Goal: Use online tool/utility: Utilize a website feature to perform a specific function

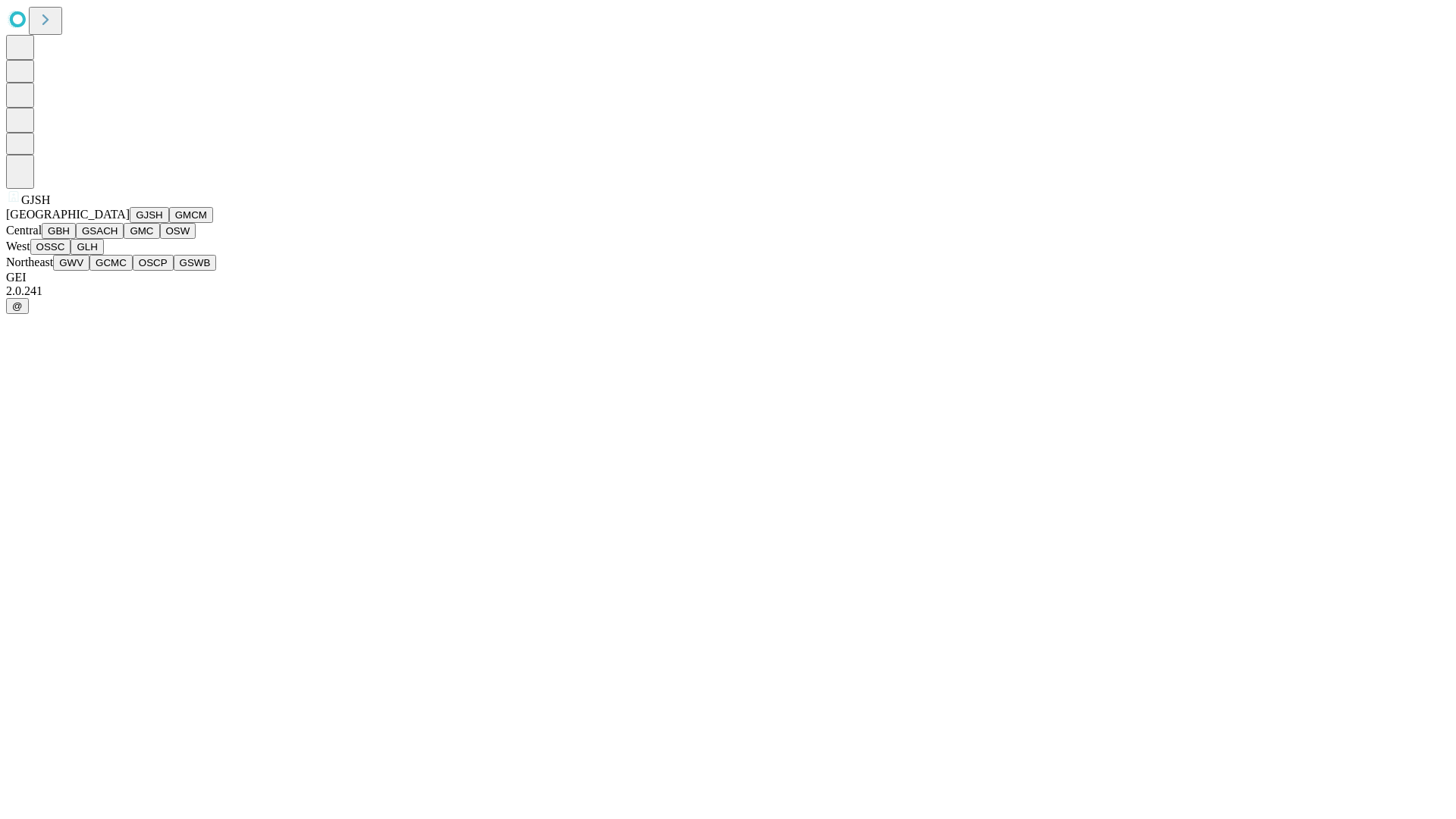
click at [130, 223] on button "GJSH" at bounding box center [149, 215] width 39 height 16
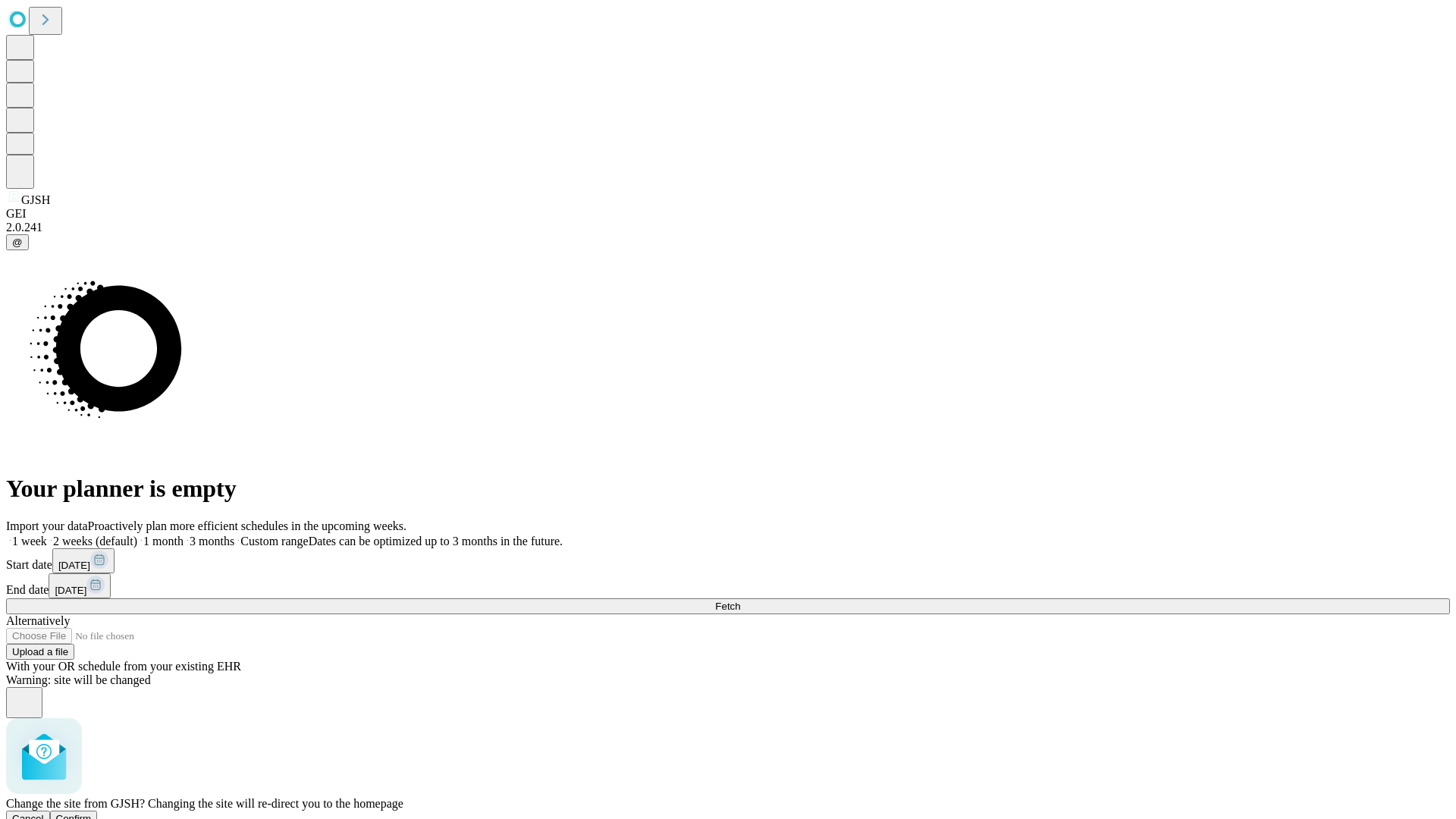
click at [91, 813] on span "Confirm" at bounding box center [74, 819] width 36 height 12
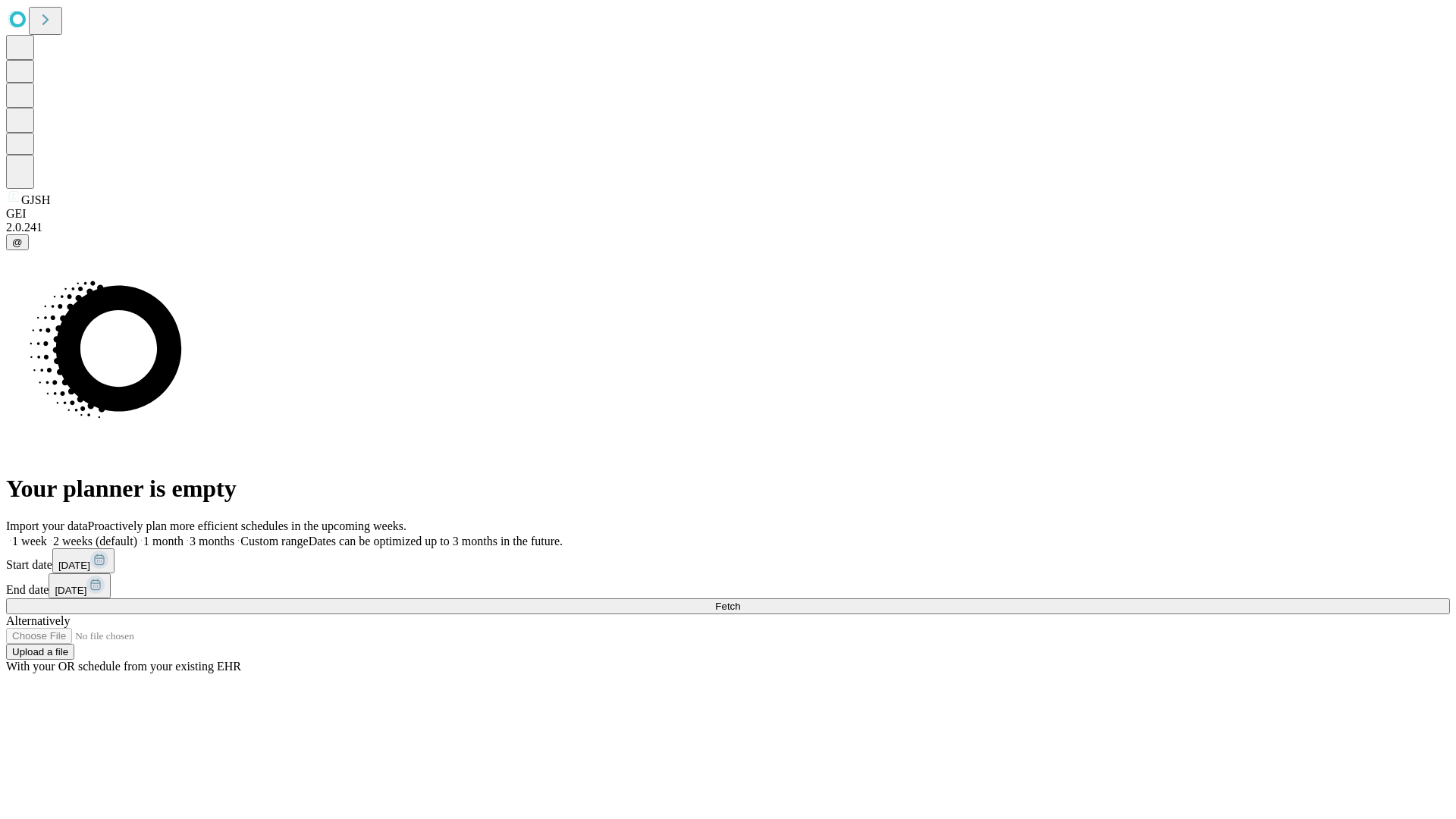
click at [137, 535] on label "2 weeks (default)" at bounding box center [92, 541] width 91 height 13
click at [740, 600] on span "Fetch" at bounding box center [728, 606] width 25 height 12
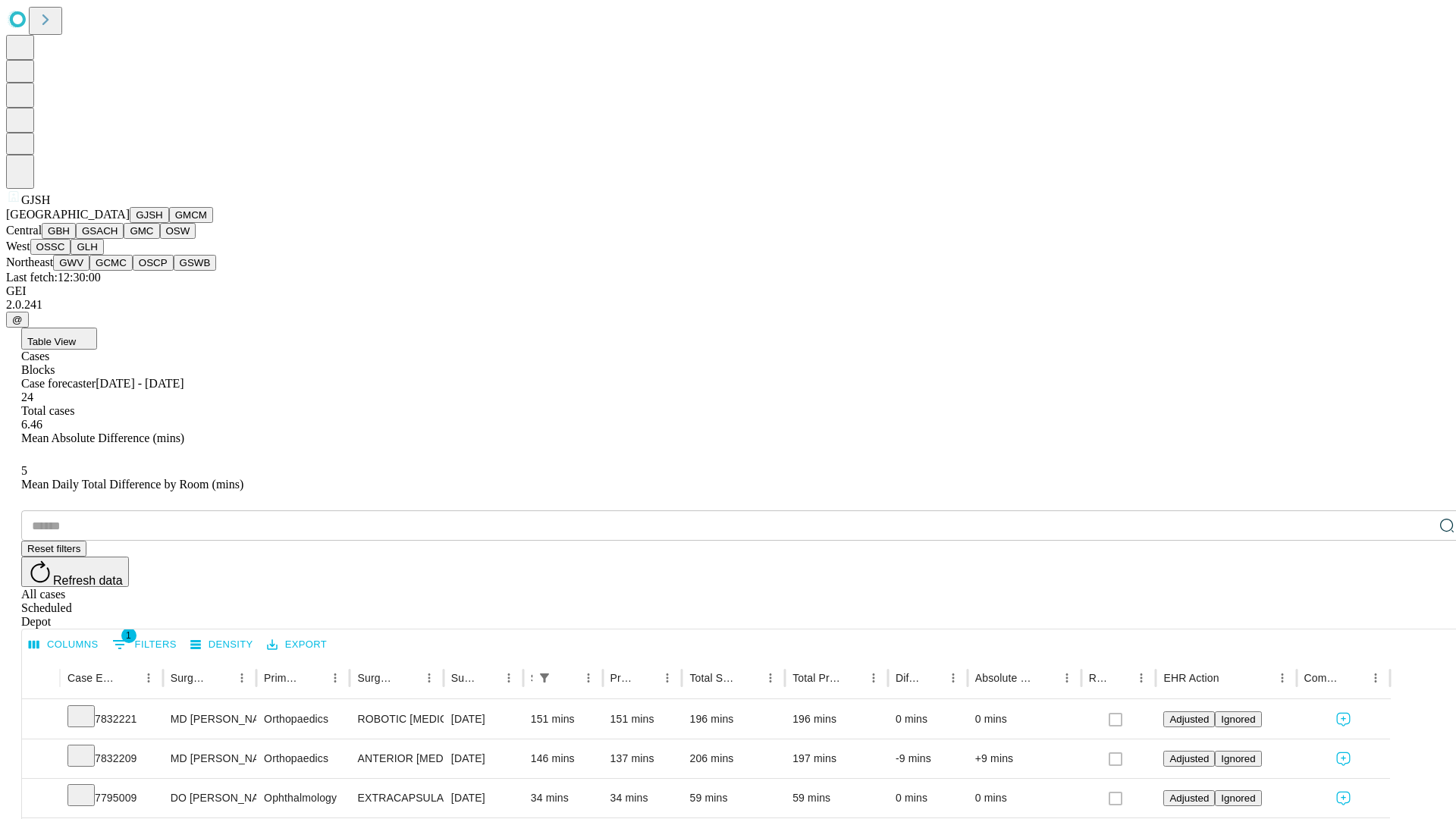
click at [169, 223] on button "GMCM" at bounding box center [191, 215] width 44 height 16
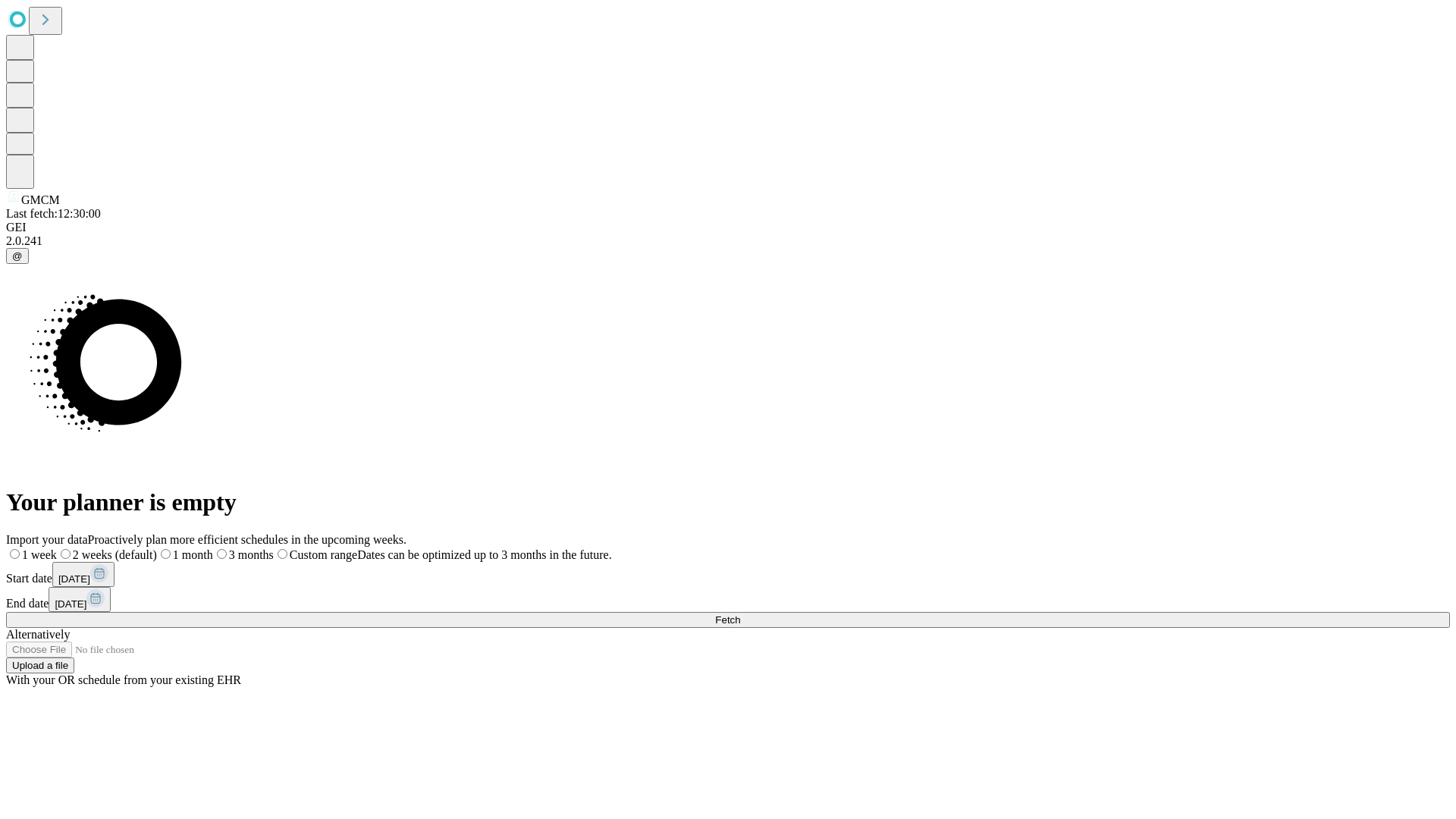
click at [157, 548] on label "2 weeks (default)" at bounding box center [106, 554] width 100 height 13
click at [740, 614] on span "Fetch" at bounding box center [728, 620] width 25 height 12
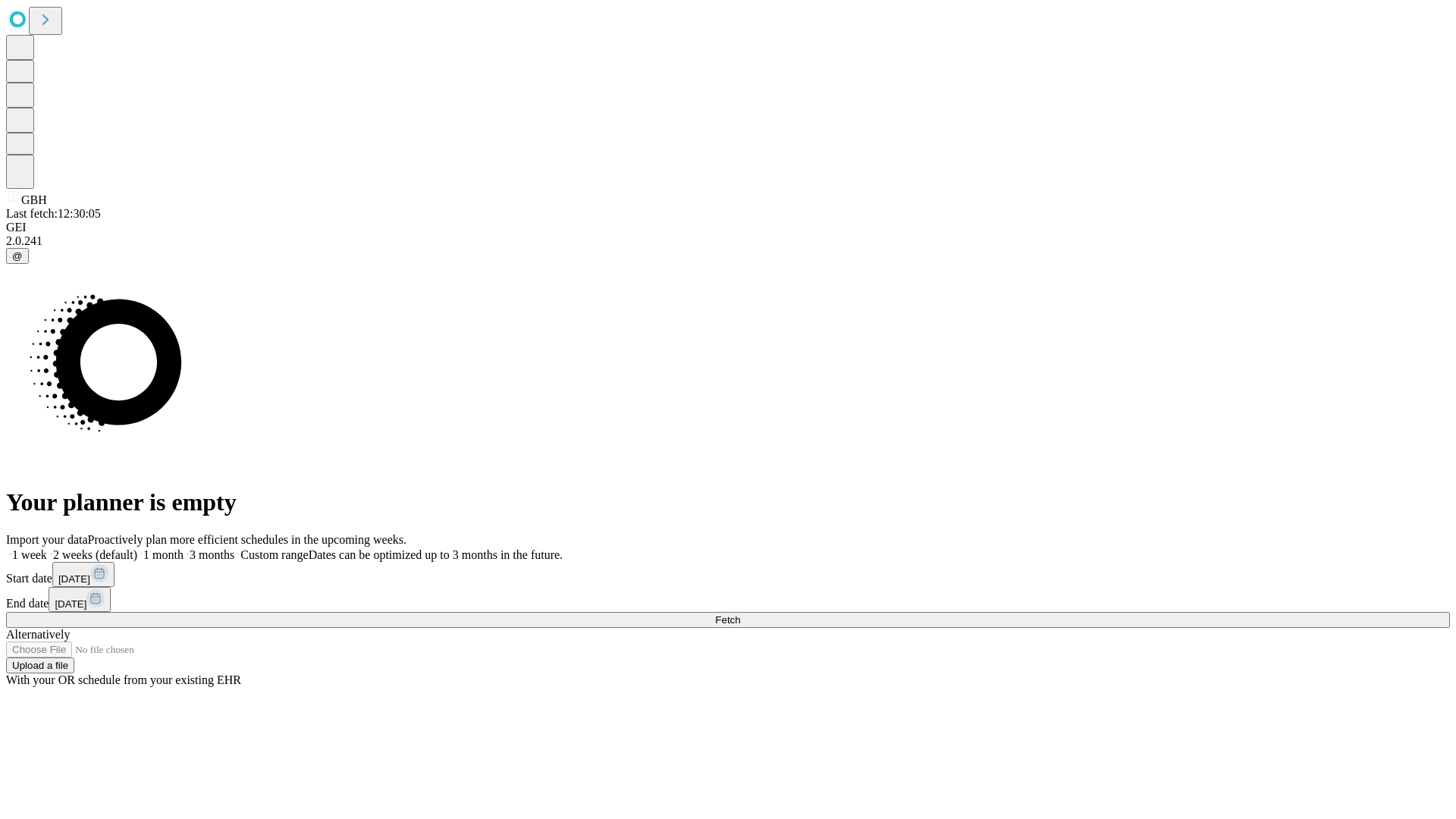
click at [137, 548] on label "2 weeks (default)" at bounding box center [92, 554] width 91 height 13
click at [740, 614] on span "Fetch" at bounding box center [728, 620] width 25 height 12
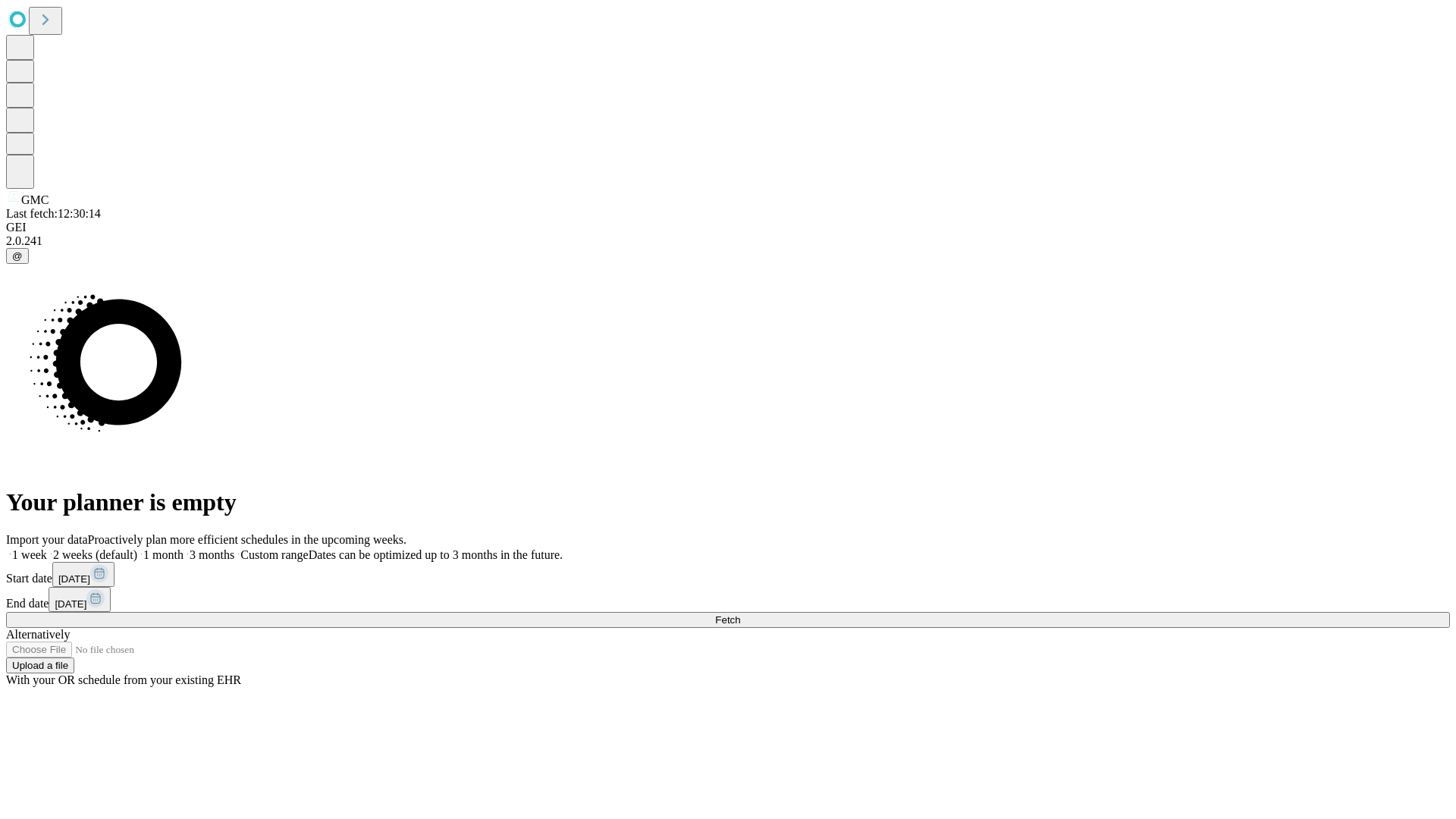
click at [137, 548] on label "2 weeks (default)" at bounding box center [92, 554] width 91 height 13
click at [740, 614] on span "Fetch" at bounding box center [728, 620] width 25 height 12
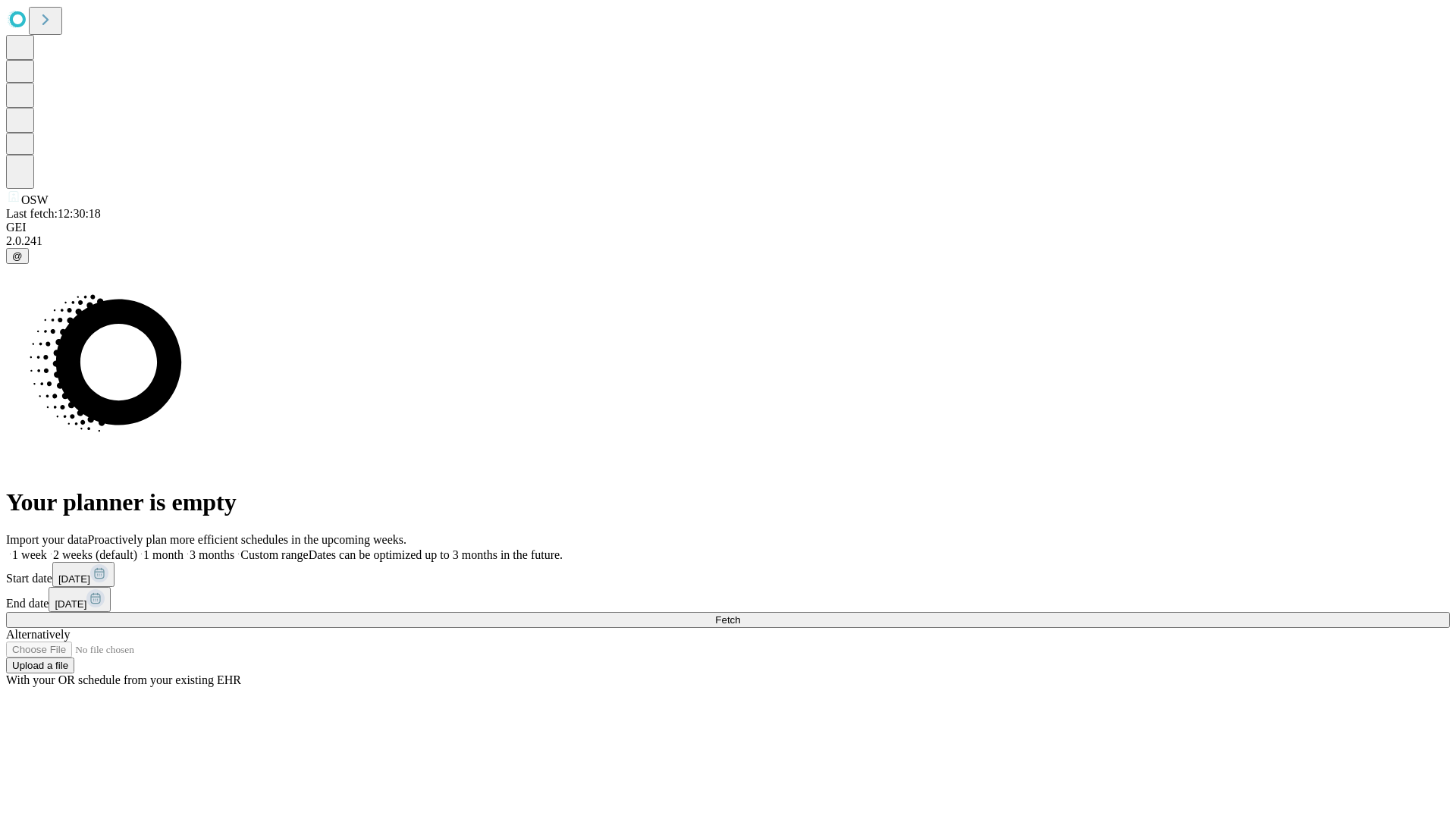
click at [740, 614] on span "Fetch" at bounding box center [728, 620] width 25 height 12
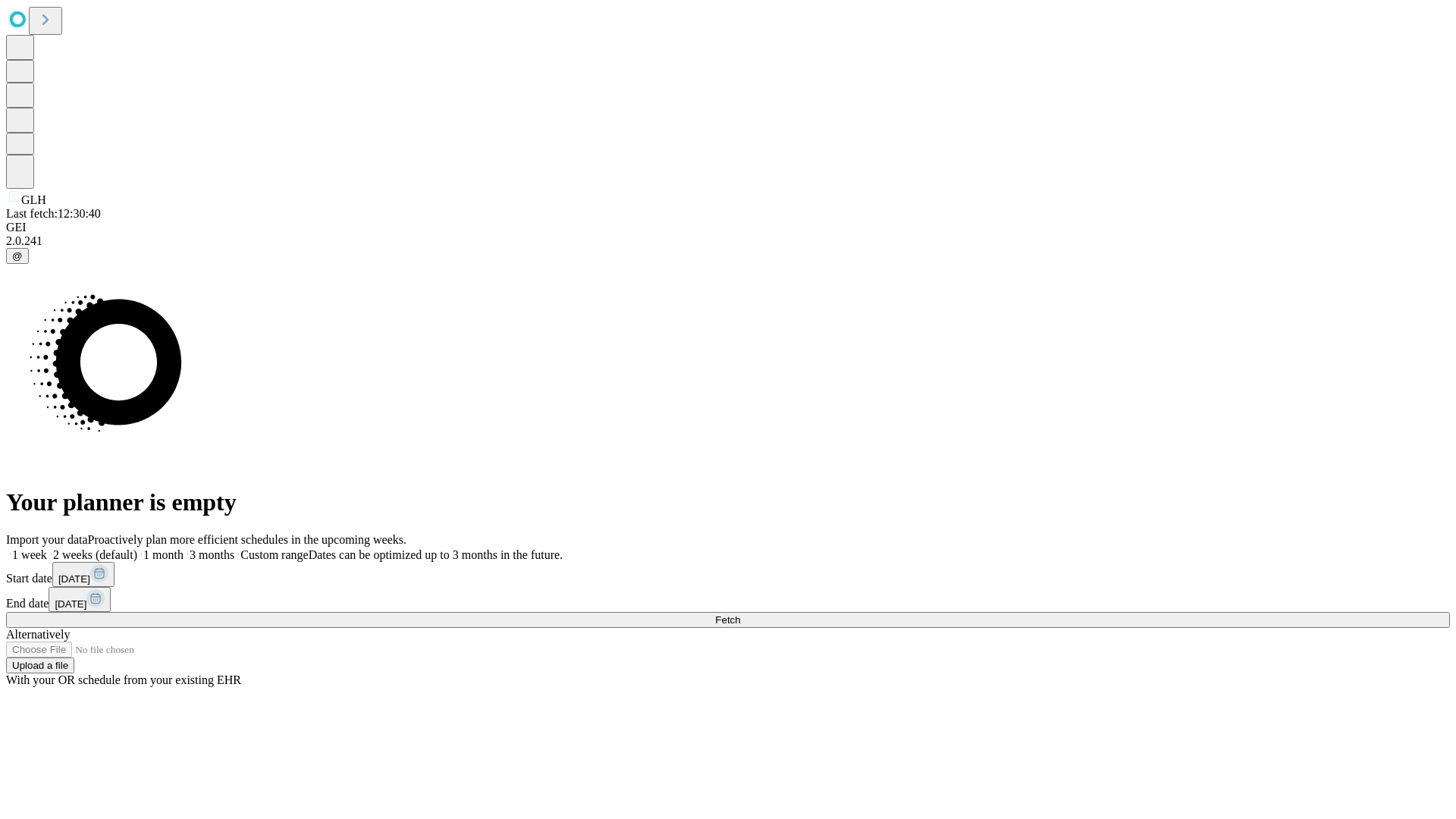
click at [137, 548] on label "2 weeks (default)" at bounding box center [92, 554] width 91 height 13
click at [740, 614] on span "Fetch" at bounding box center [728, 620] width 25 height 12
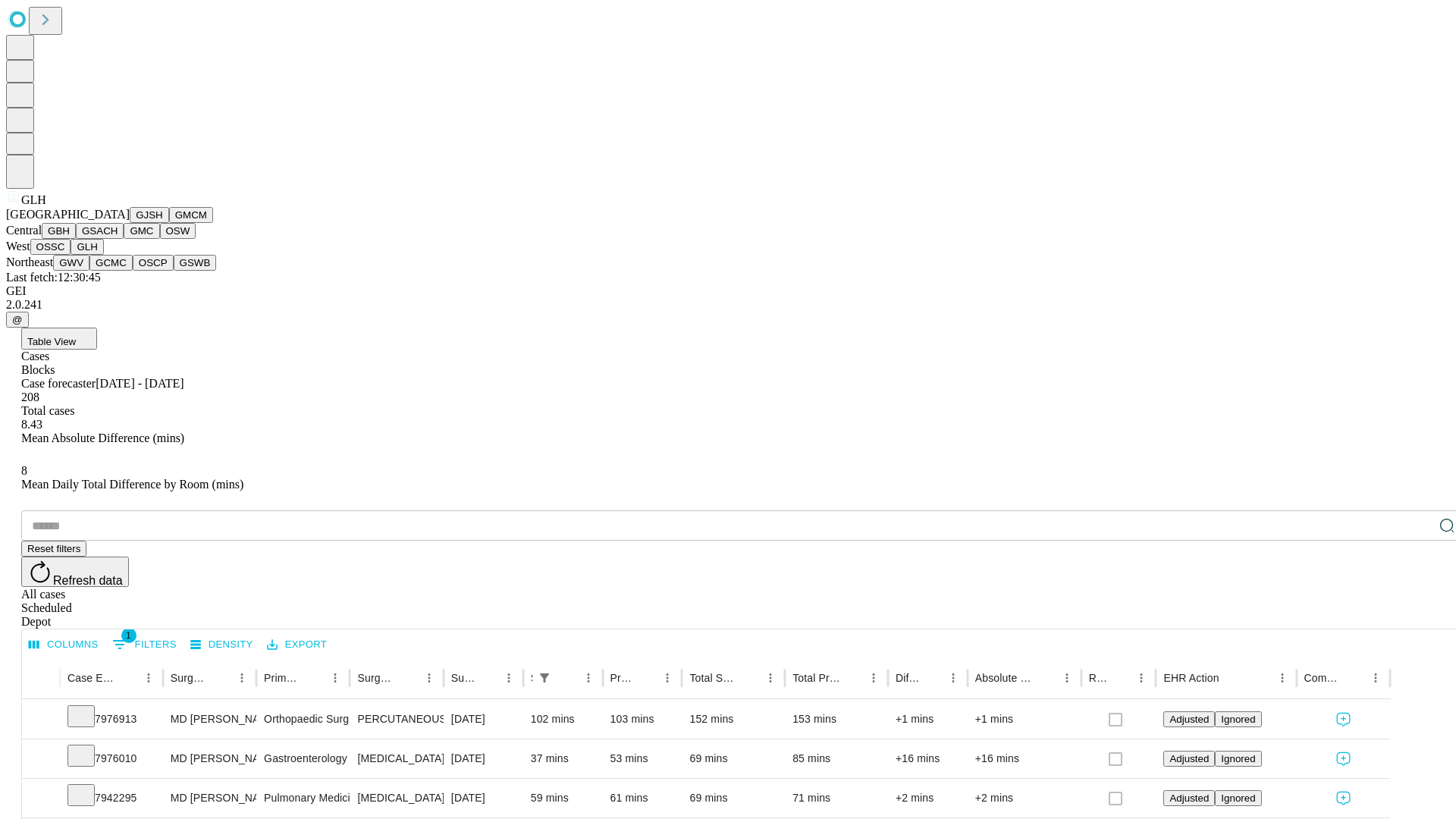
click at [90, 271] on button "GWV" at bounding box center [70, 262] width 36 height 16
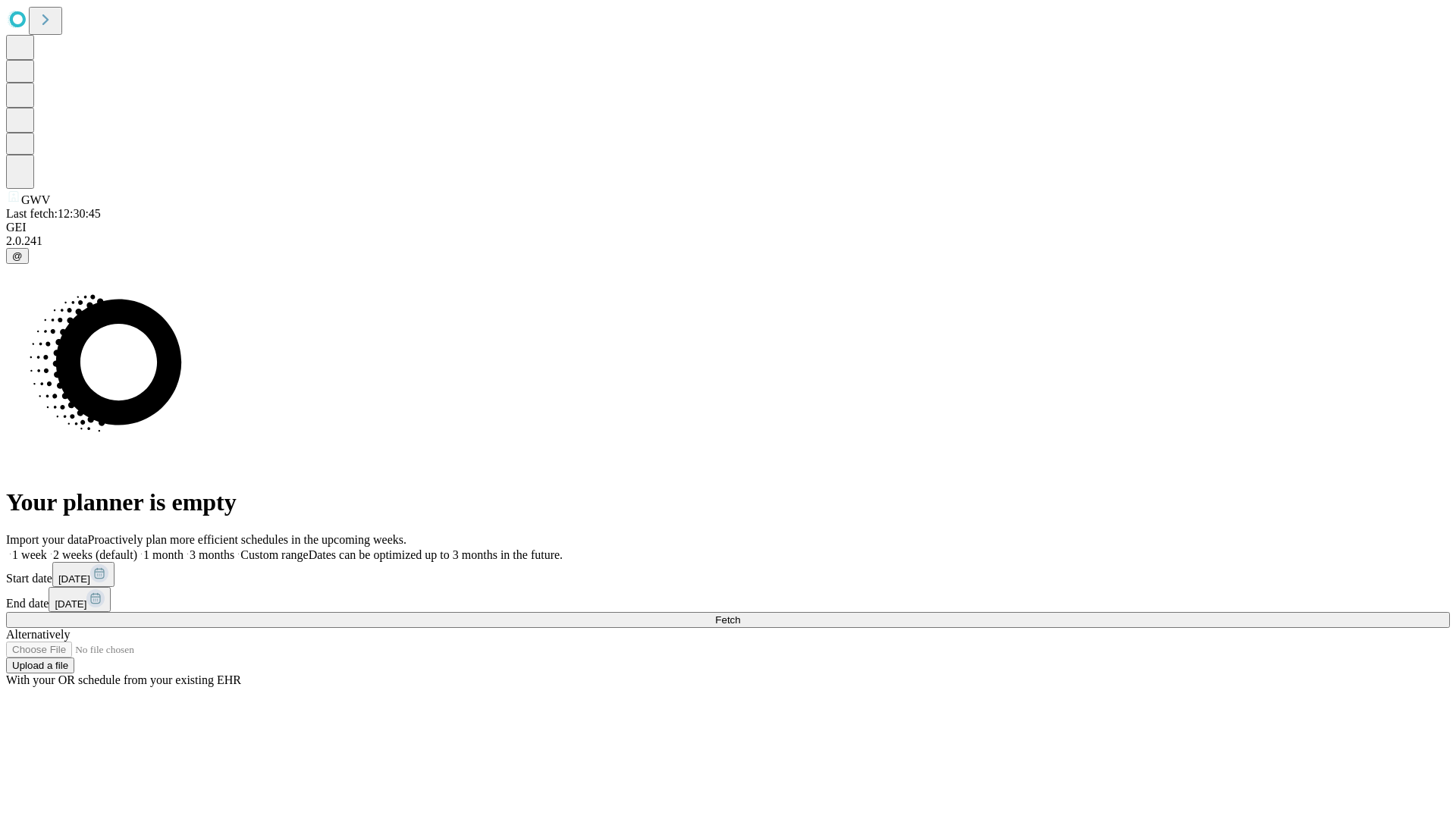
click at [137, 548] on label "2 weeks (default)" at bounding box center [92, 554] width 91 height 13
click at [740, 614] on span "Fetch" at bounding box center [728, 620] width 25 height 12
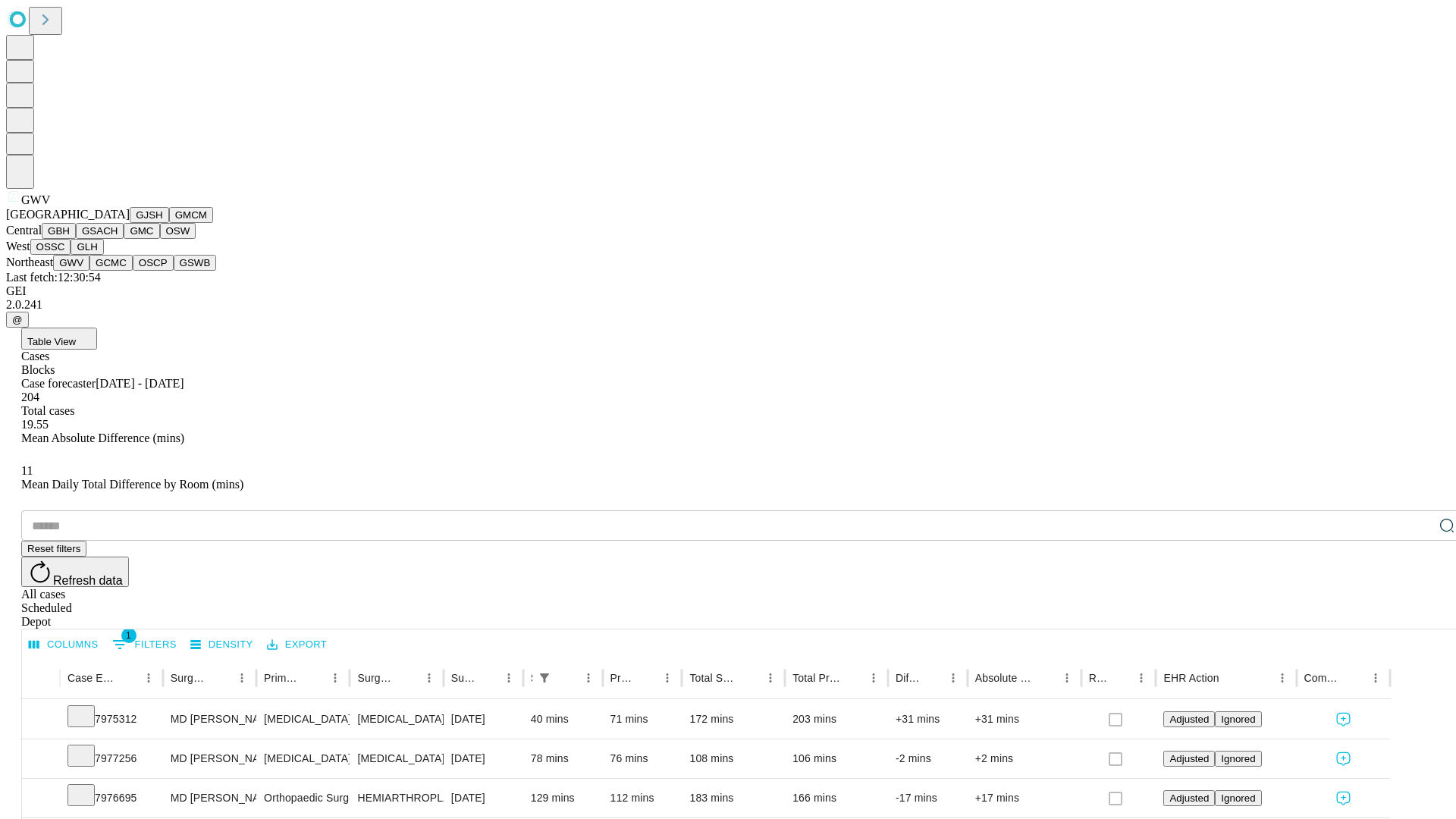
click at [117, 271] on button "GCMC" at bounding box center [111, 262] width 44 height 16
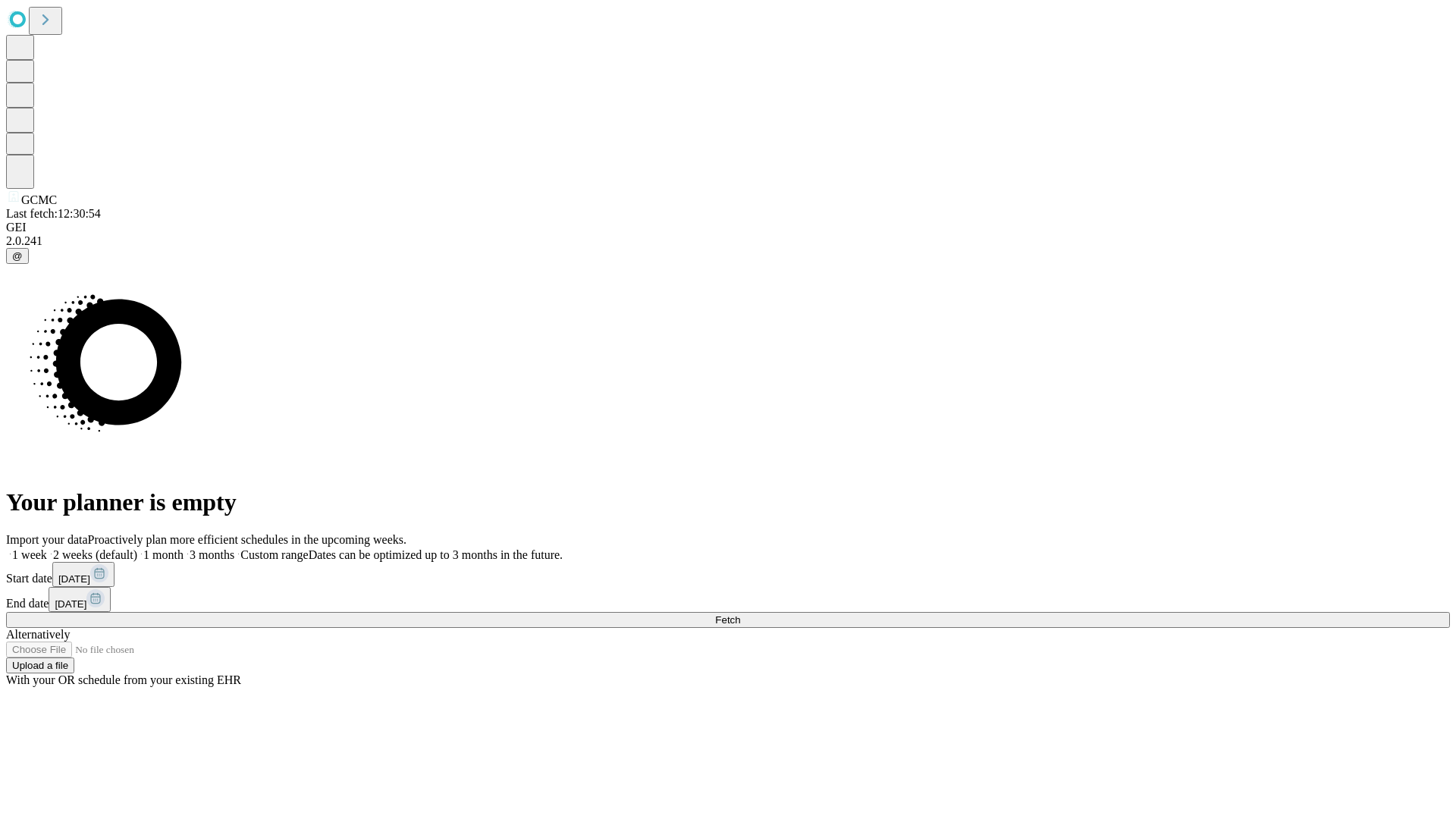
click at [137, 548] on label "2 weeks (default)" at bounding box center [92, 554] width 91 height 13
click at [740, 614] on span "Fetch" at bounding box center [728, 620] width 25 height 12
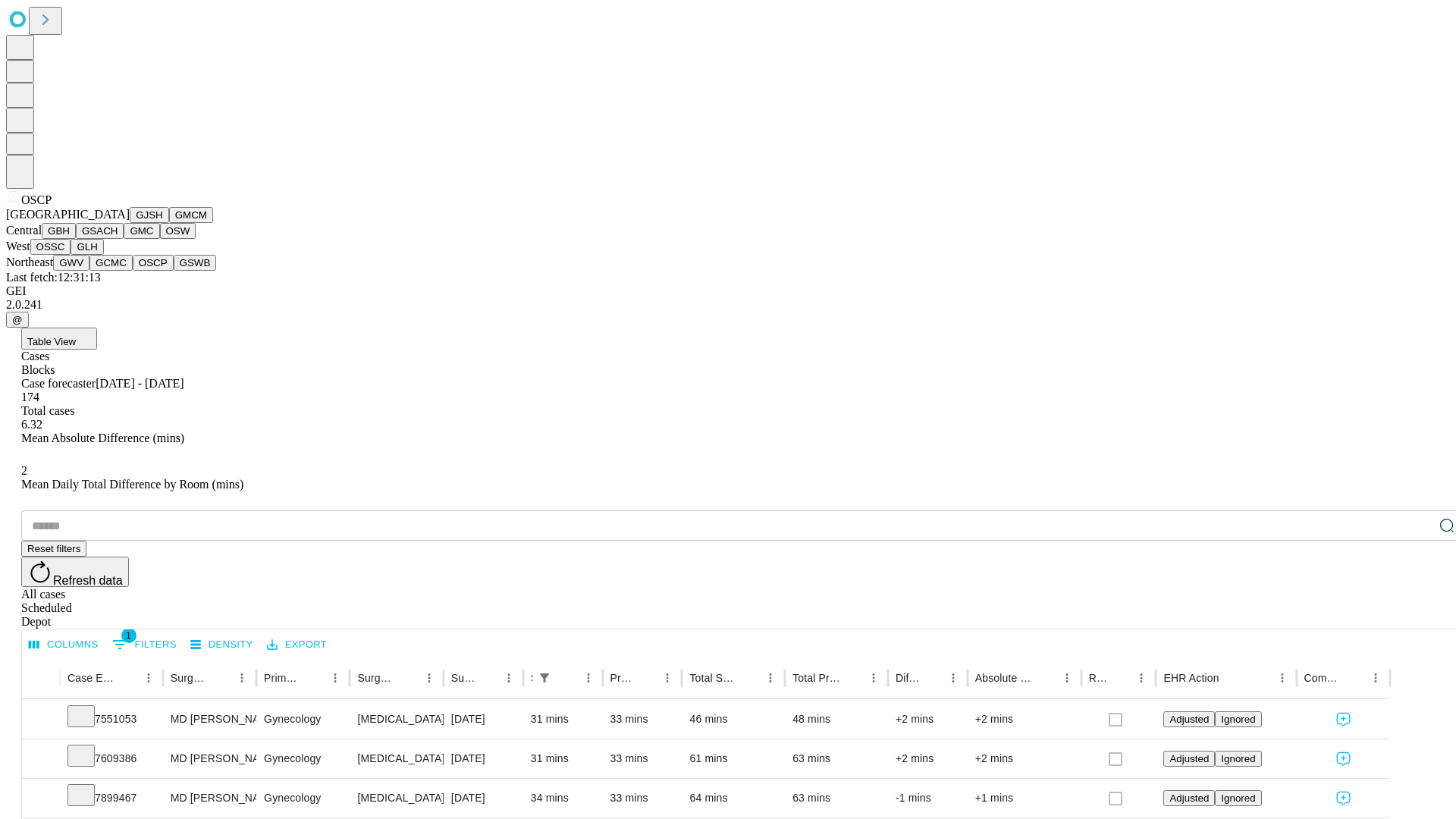
click at [174, 271] on button "GSWB" at bounding box center [195, 262] width 44 height 16
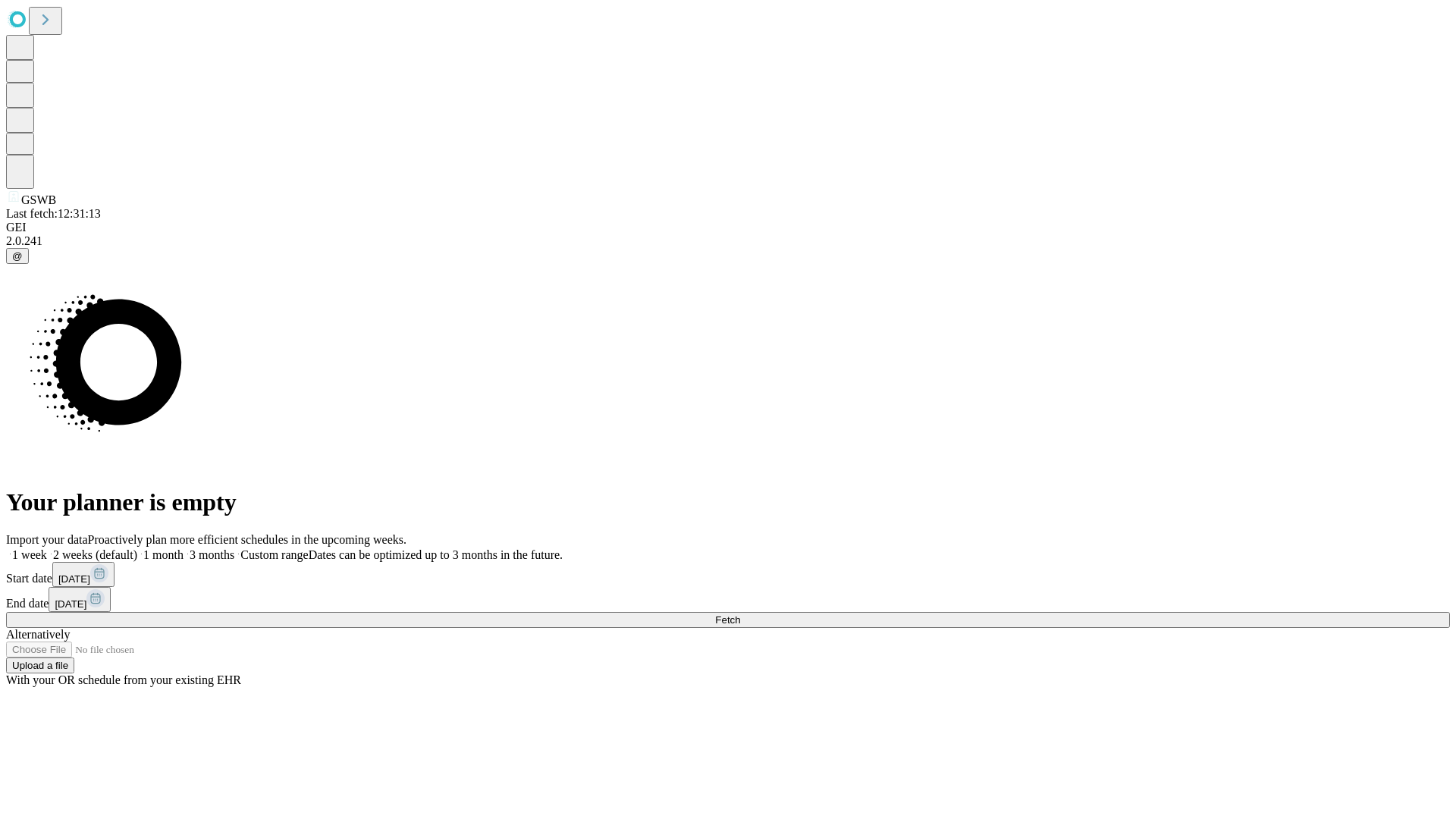
click at [137, 548] on label "2 weeks (default)" at bounding box center [92, 554] width 91 height 13
click at [740, 614] on span "Fetch" at bounding box center [728, 620] width 25 height 12
